Goal: Transaction & Acquisition: Purchase product/service

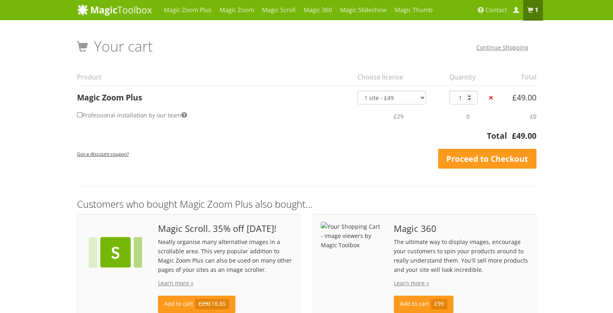
click at [97, 115] on label "Professional installation by our team" at bounding box center [132, 115] width 110 height 12
click at [82, 115] on input "Professional installation by our team" at bounding box center [79, 114] width 5 height 5
checkbox input "true"
click at [108, 115] on label "Professional installation by our team" at bounding box center [132, 115] width 110 height 12
click at [82, 115] on input "Professional installation by our team" at bounding box center [79, 114] width 5 height 5
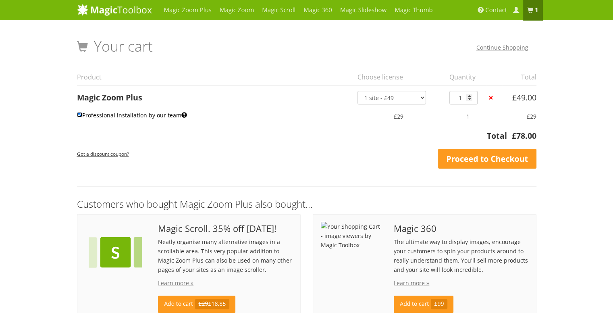
checkbox input "false"
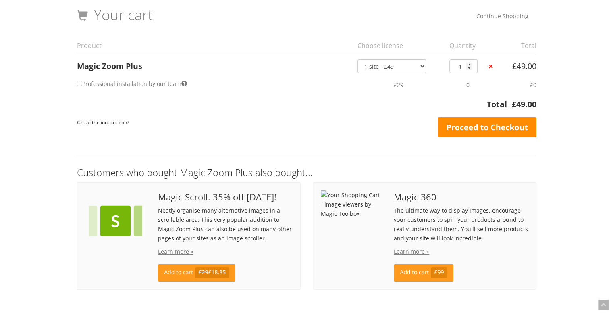
scroll to position [31, 0]
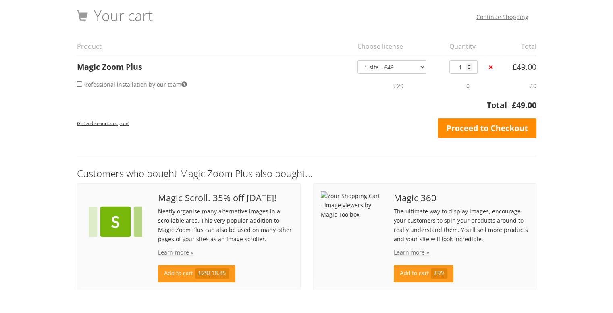
click at [461, 122] on link "Proceed to Checkout" at bounding box center [487, 128] width 98 height 20
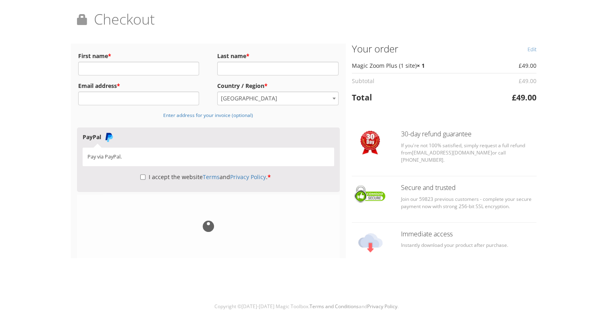
scroll to position [22, 0]
